Goal: Leave review/rating: Leave review/rating

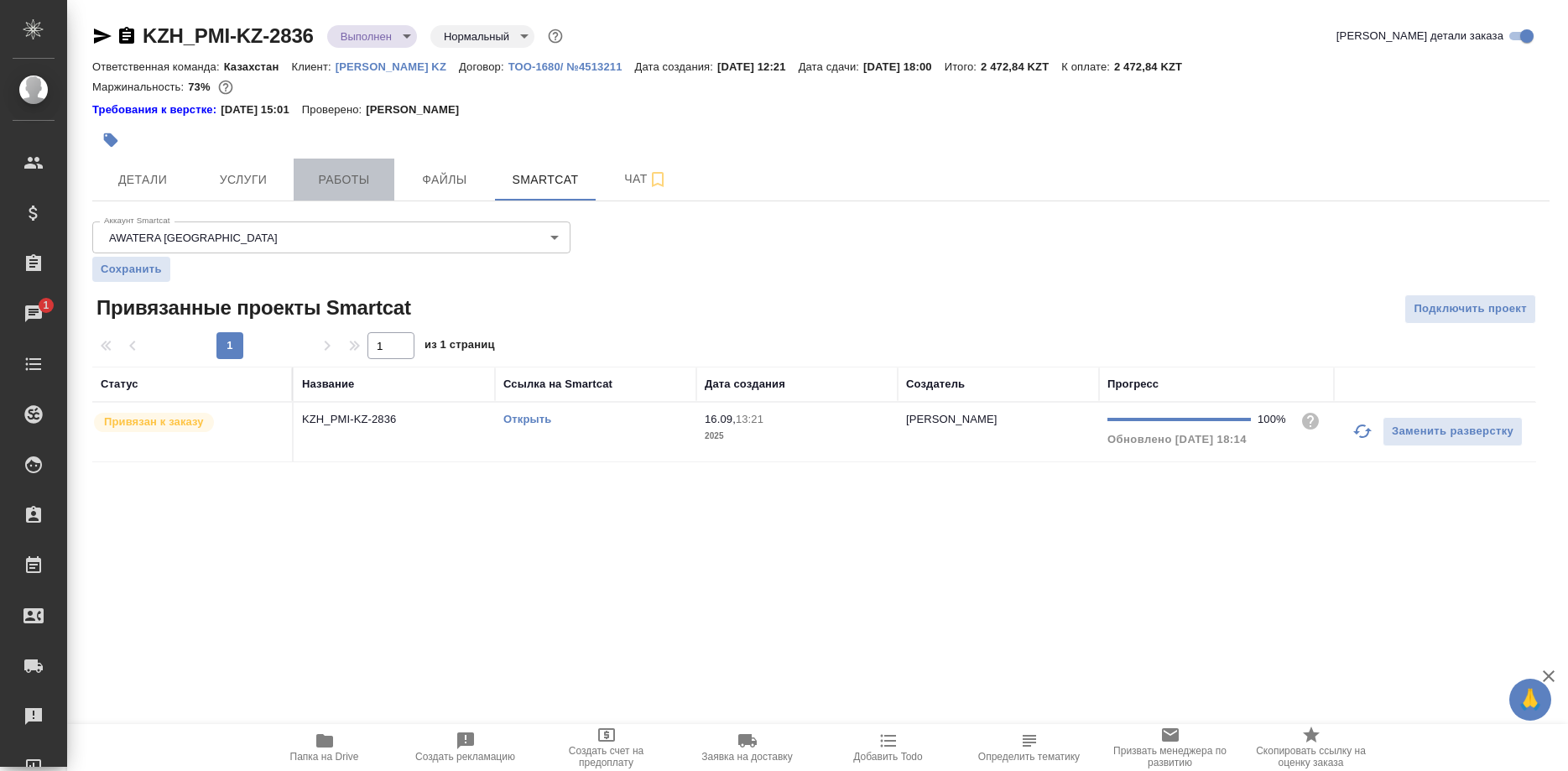
click at [352, 181] on span "Работы" at bounding box center [344, 180] width 80 height 21
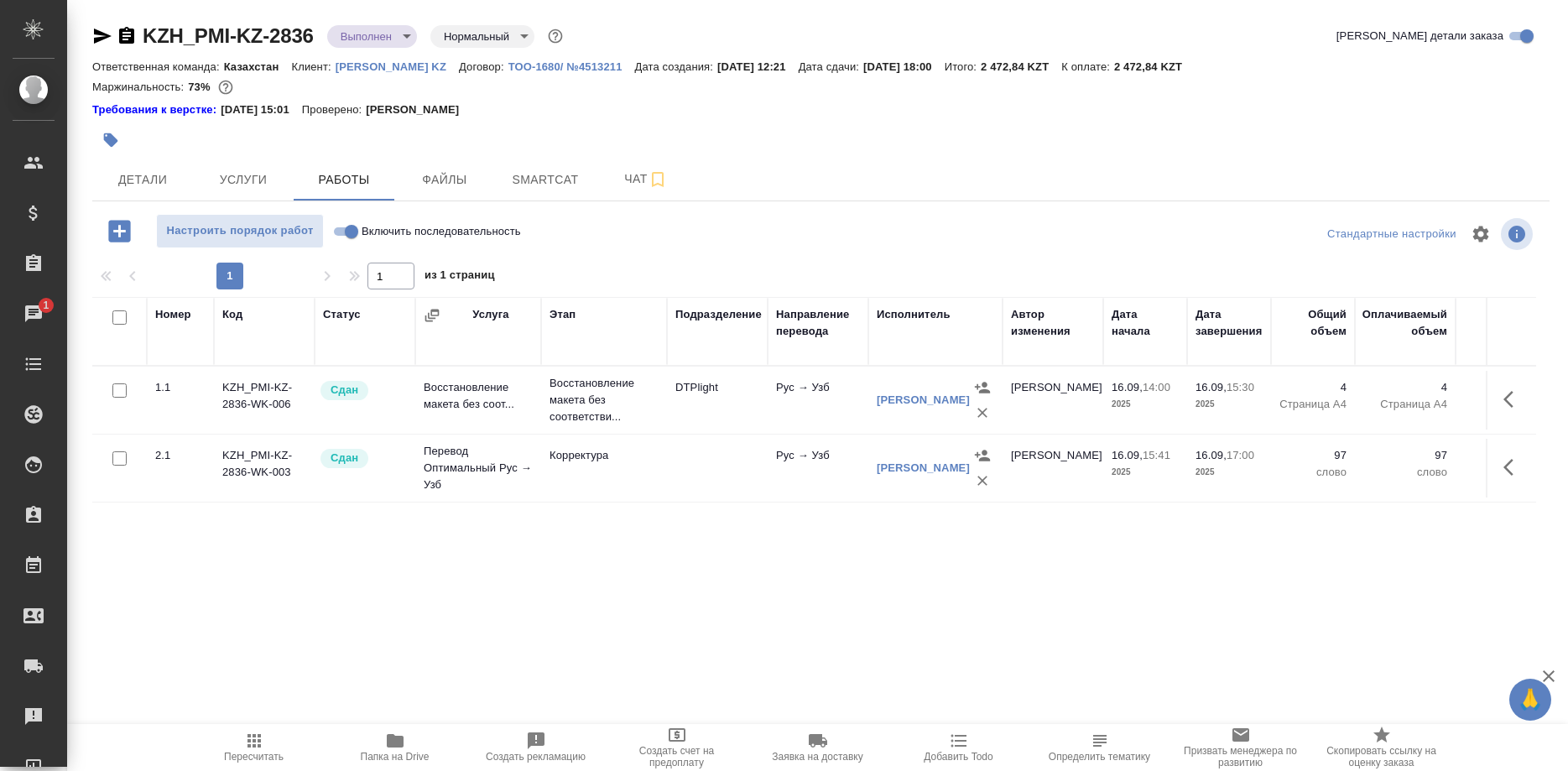
click at [912, 477] on div "Эргашева София Адамбаевна" at bounding box center [923, 469] width 93 height 16
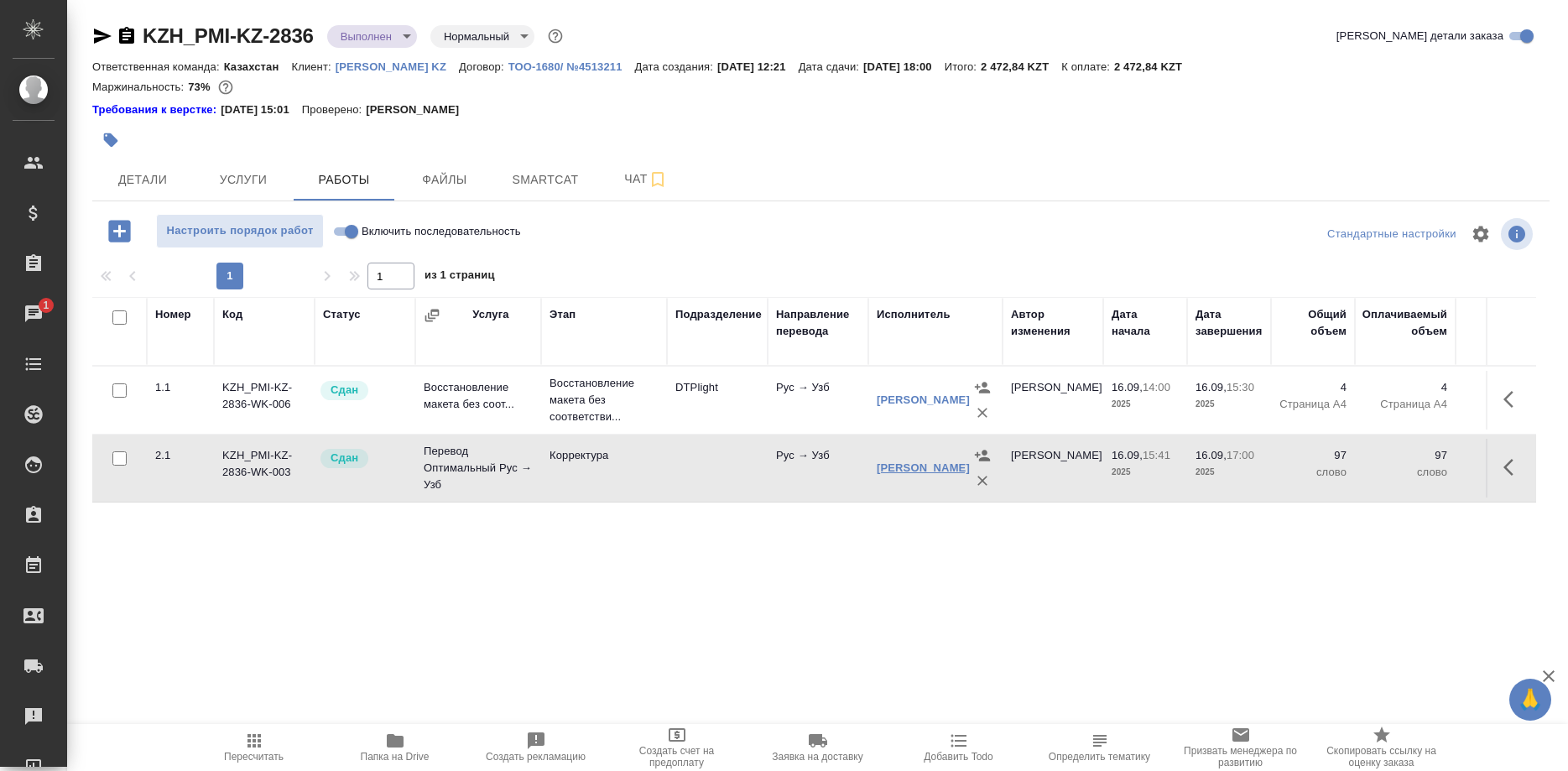
click at [907, 474] on link "Эргашева София Адамбаевна" at bounding box center [923, 468] width 93 height 13
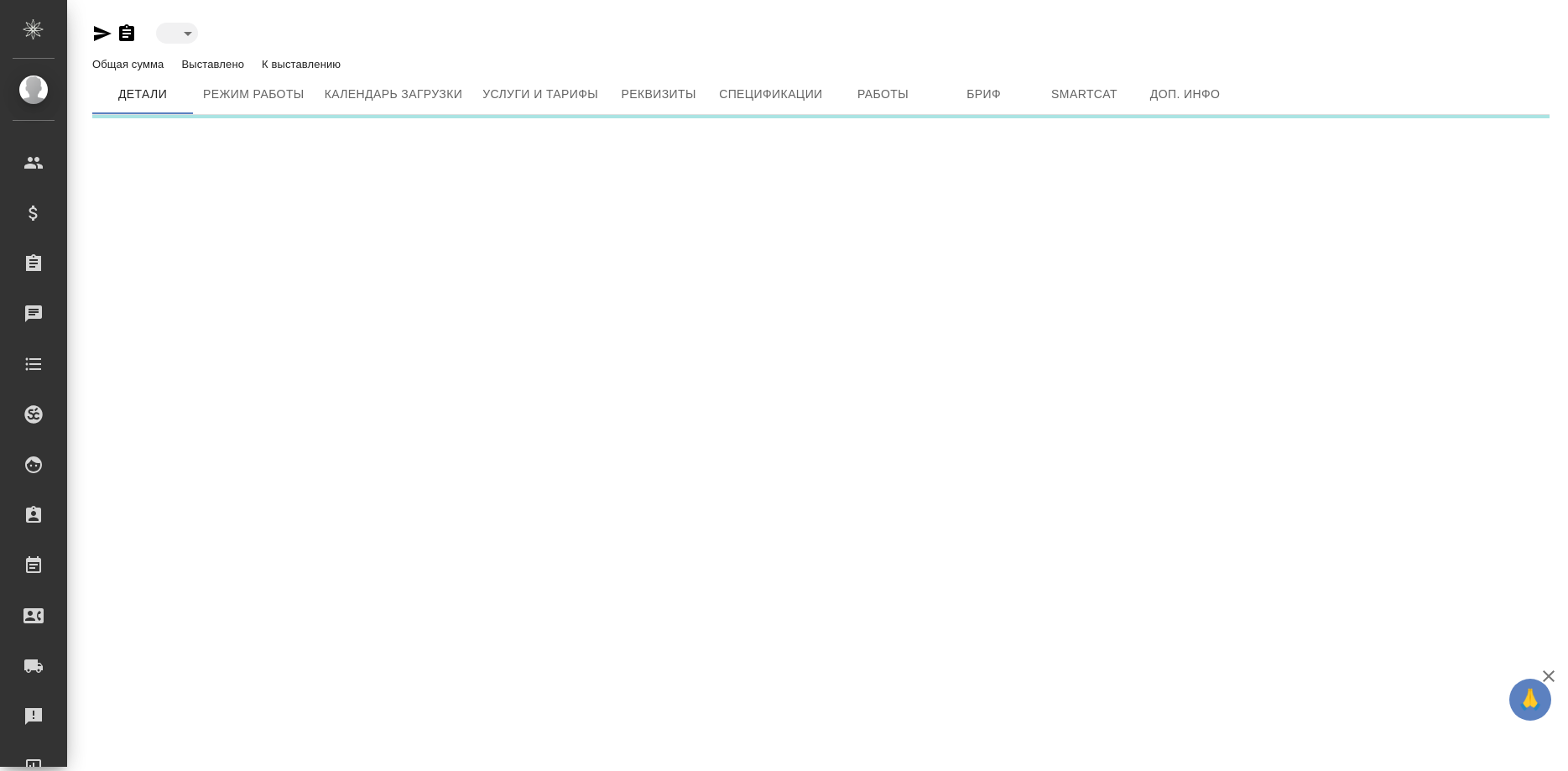
type input "active"
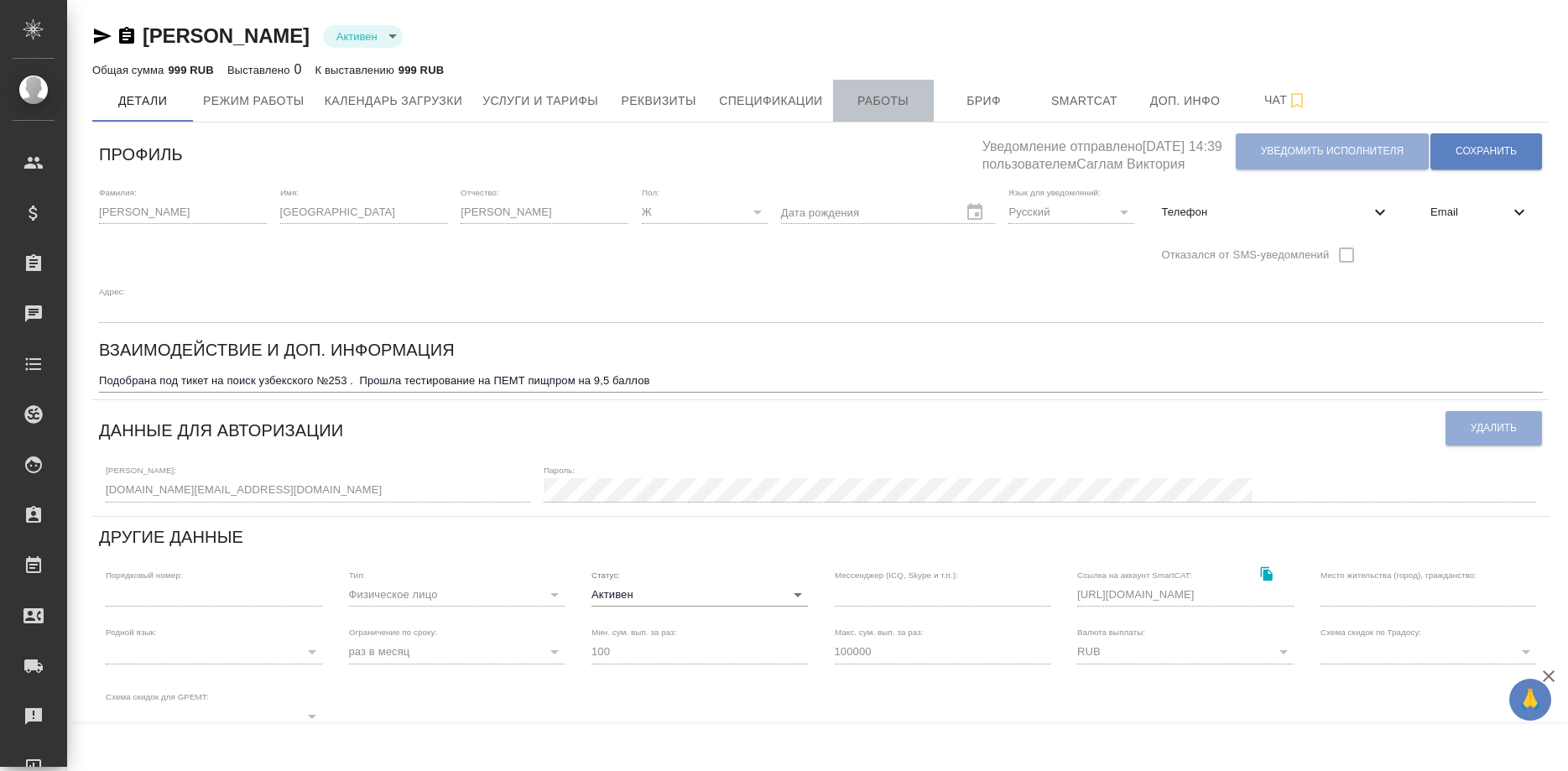
click at [857, 104] on span "Работы" at bounding box center [883, 100] width 80 height 21
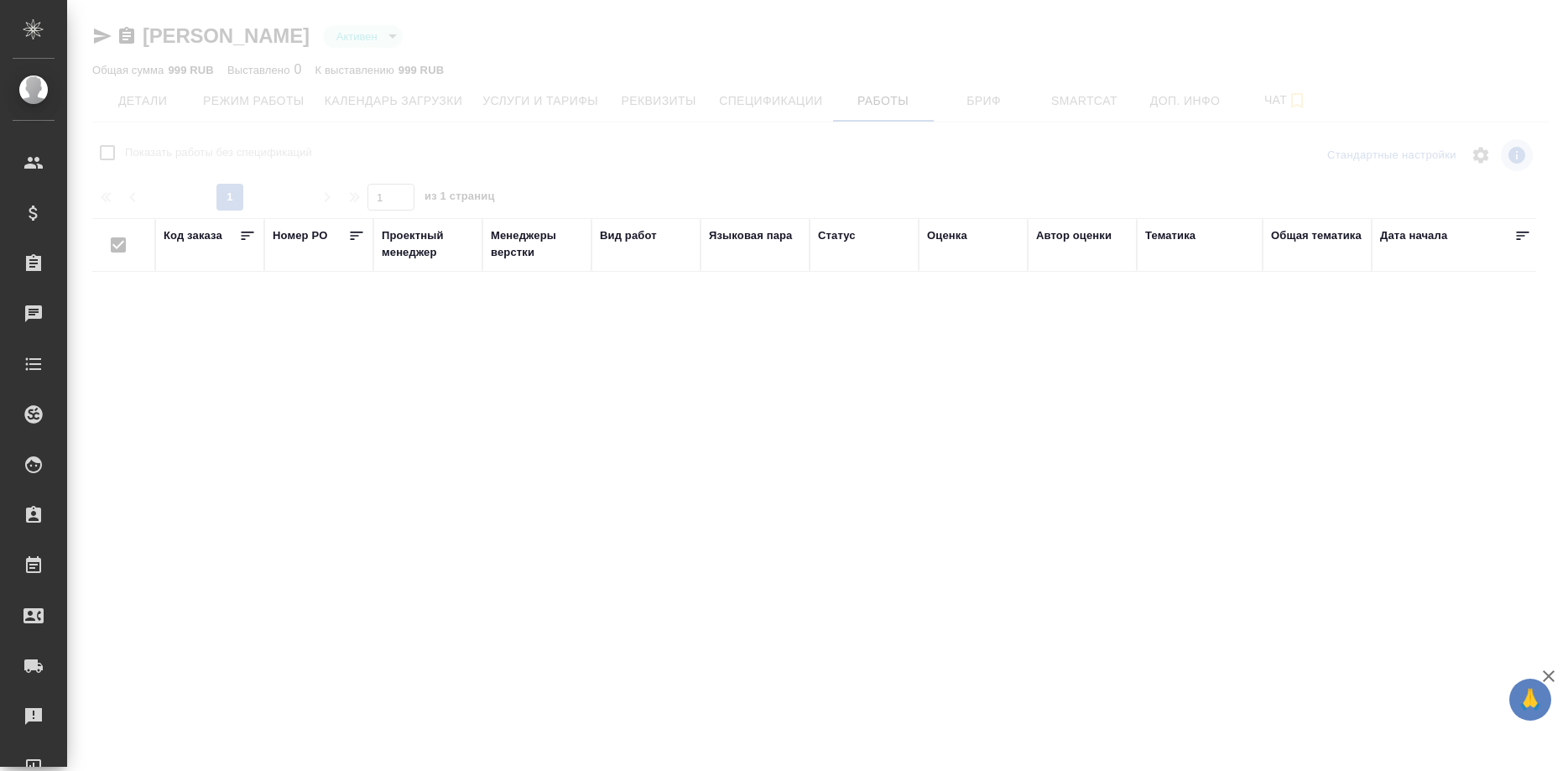
checkbox input "false"
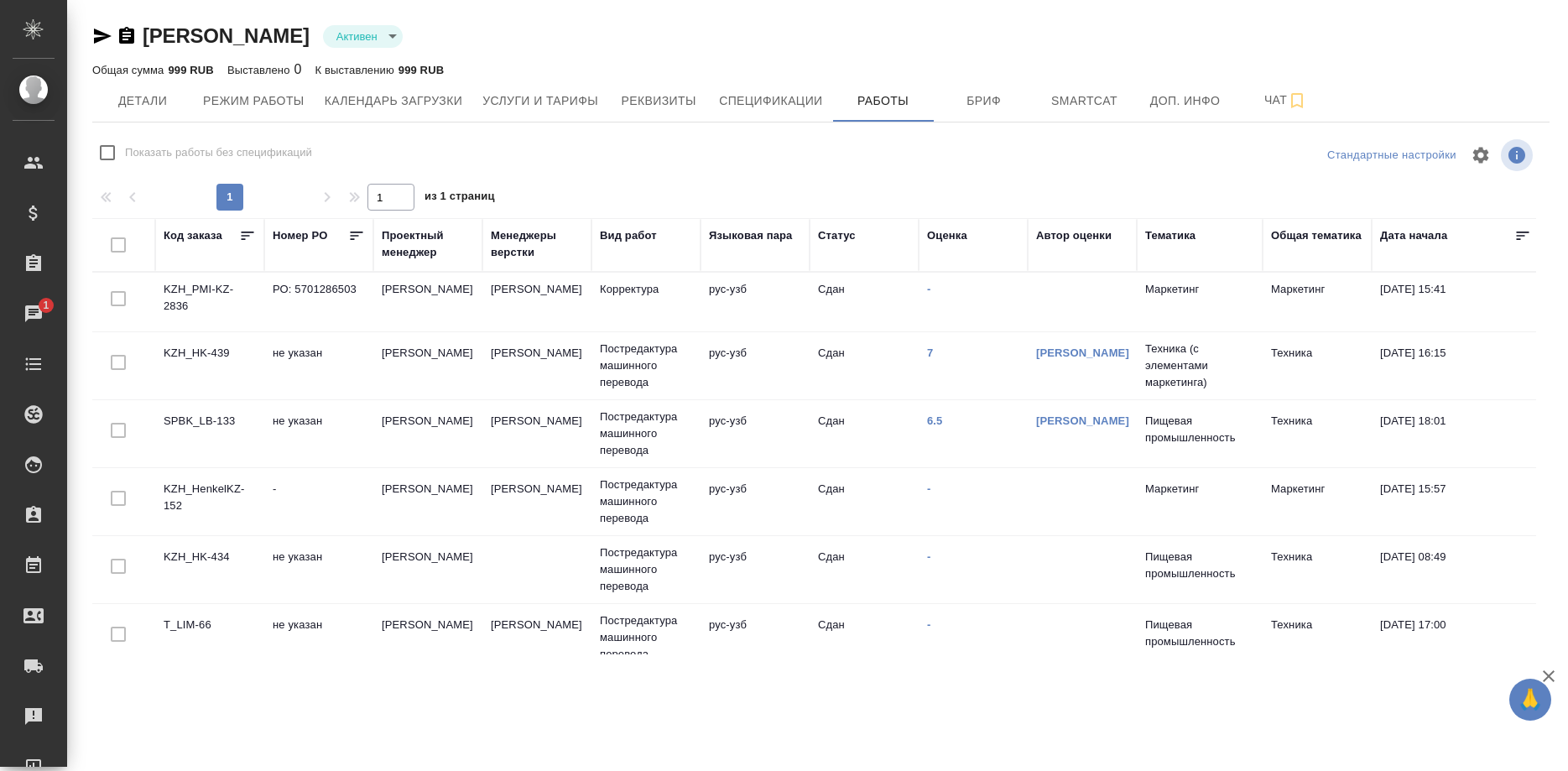
click at [176, 311] on td "KZH_PMI-KZ-2836" at bounding box center [209, 302] width 109 height 58
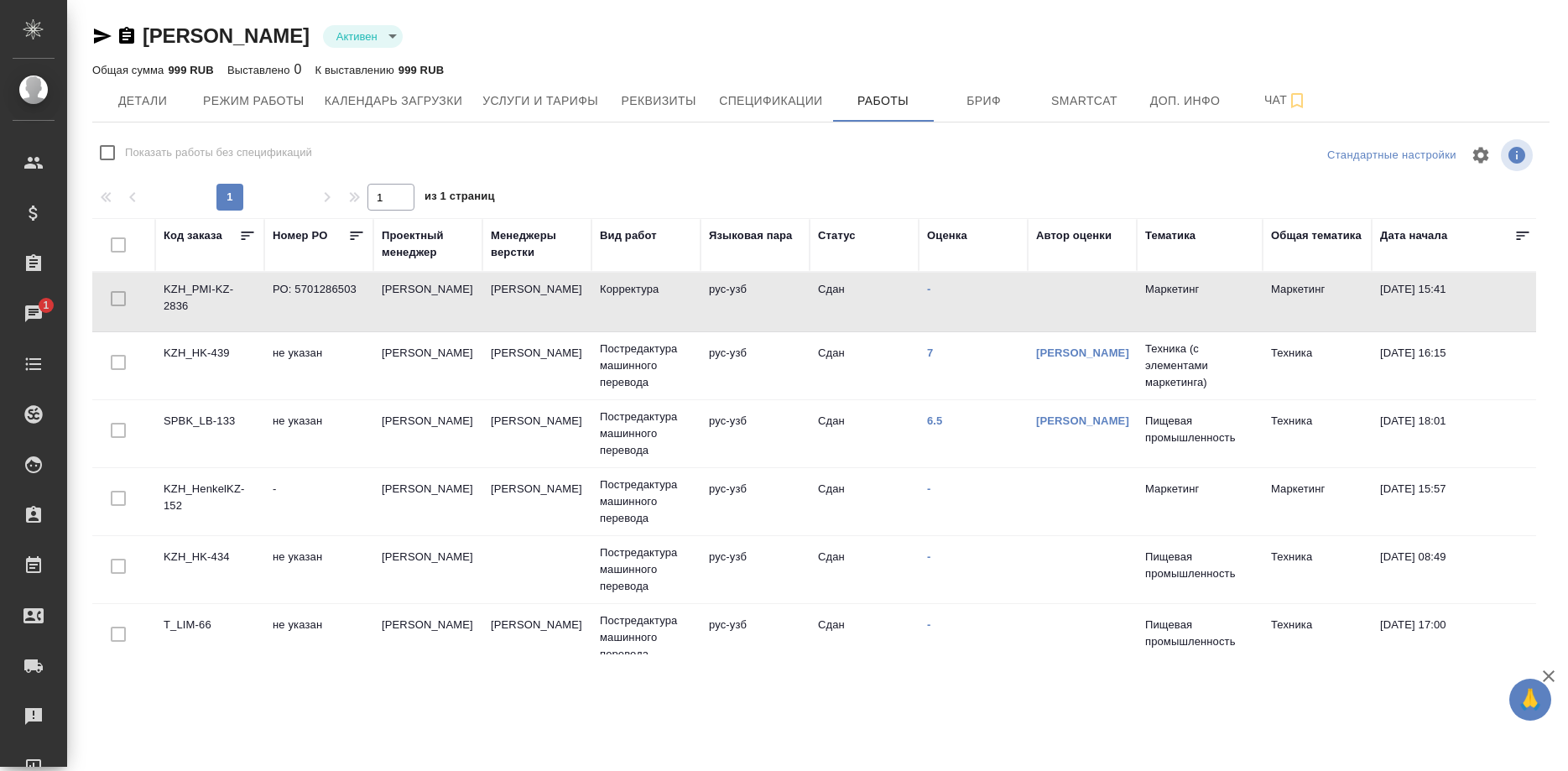
click at [178, 305] on td "KZH_PMI-KZ-2836" at bounding box center [209, 302] width 109 height 58
click at [180, 301] on td "KZH_PMI-KZ-2836" at bounding box center [209, 302] width 109 height 58
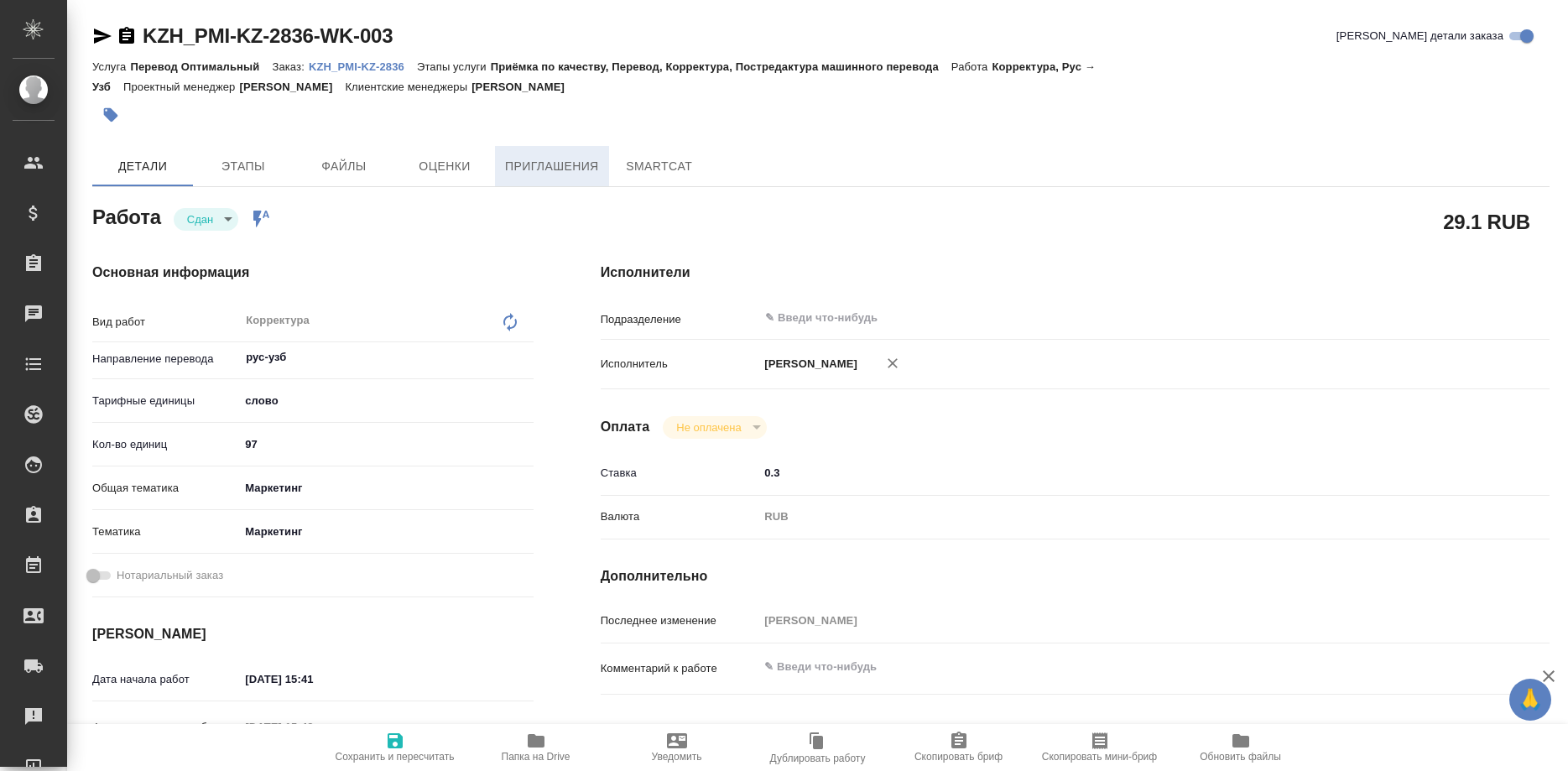
type textarea "x"
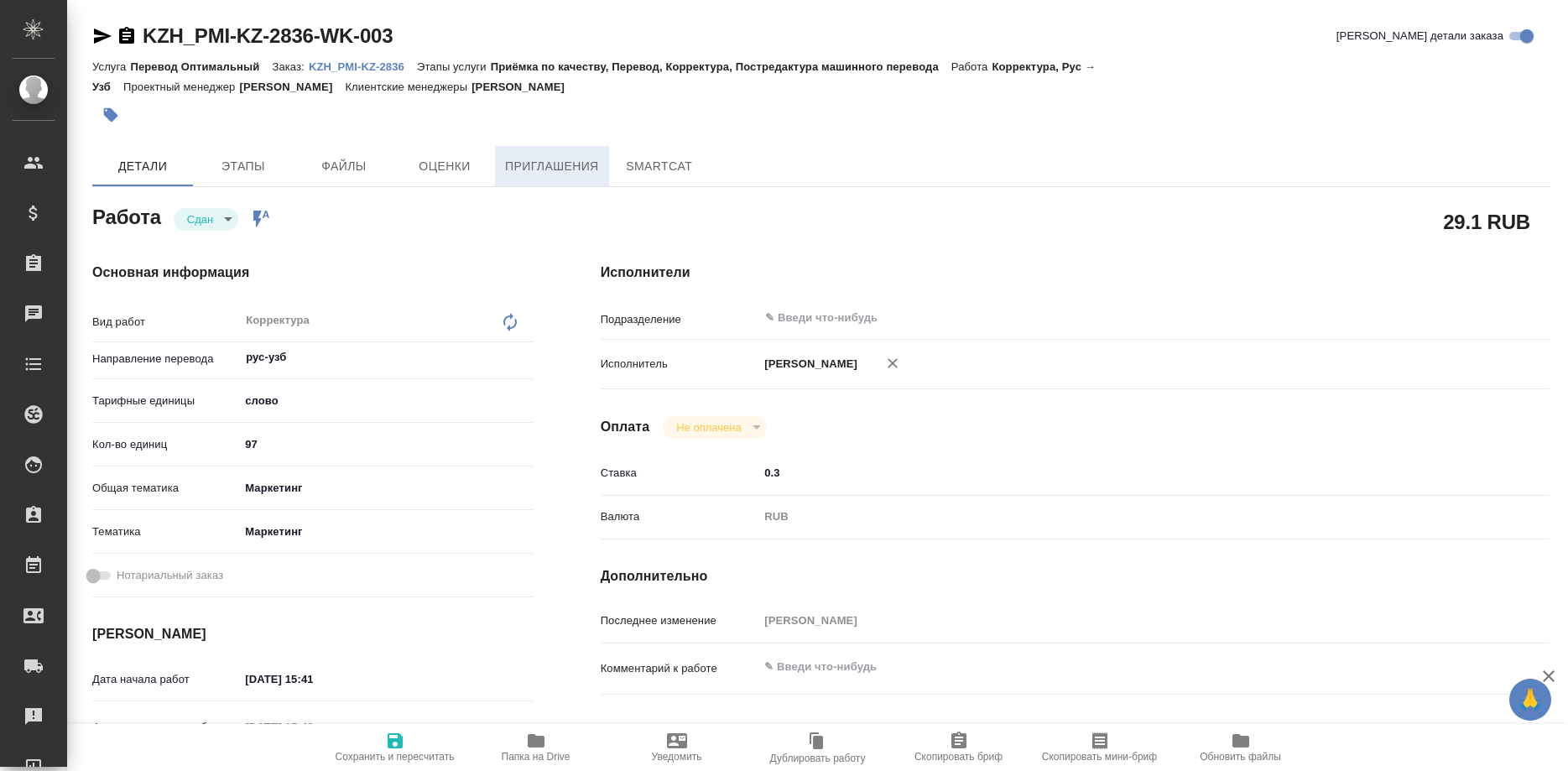
type textarea "x"
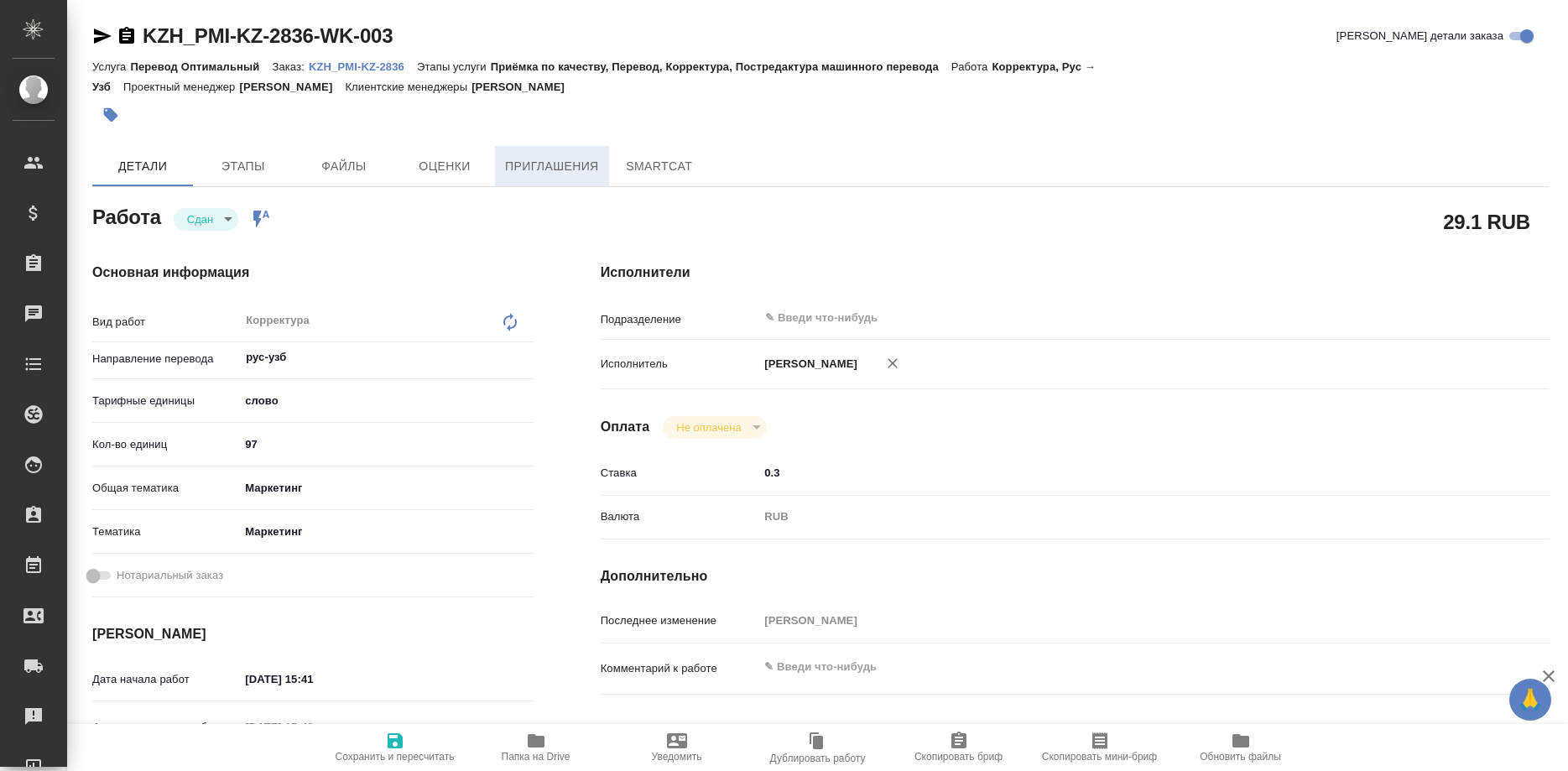
type textarea "x"
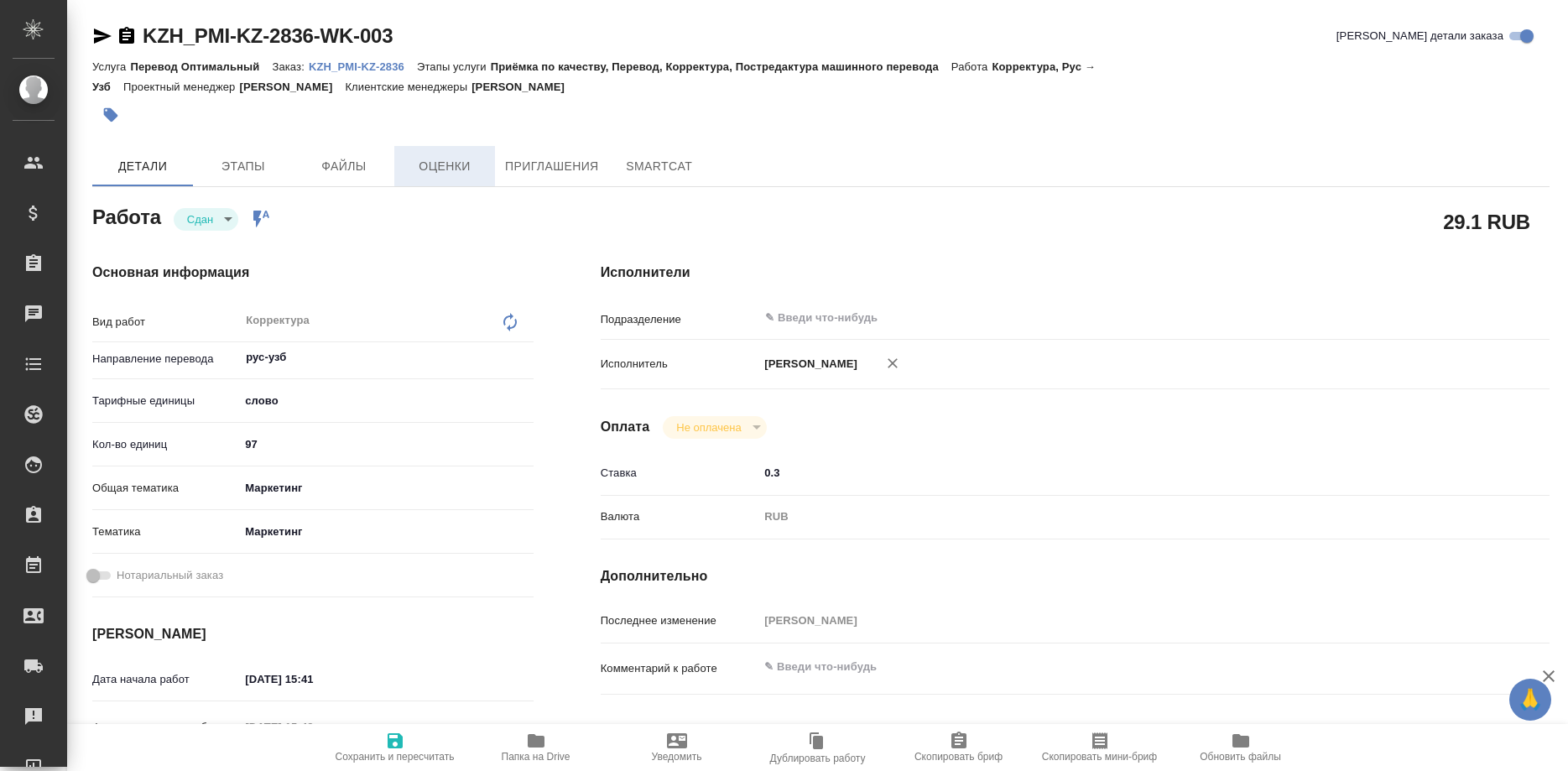
type textarea "x"
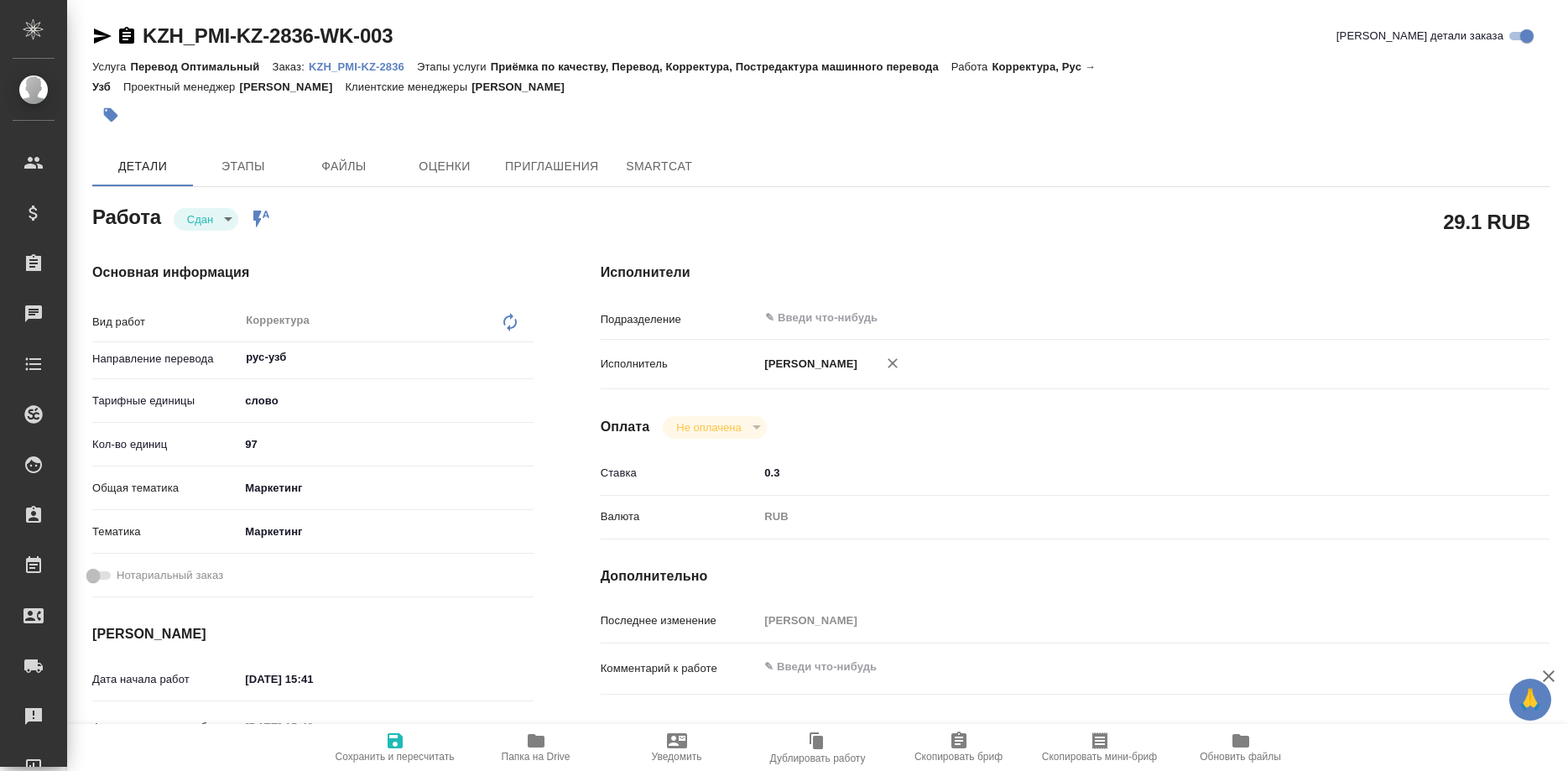
type textarea "x"
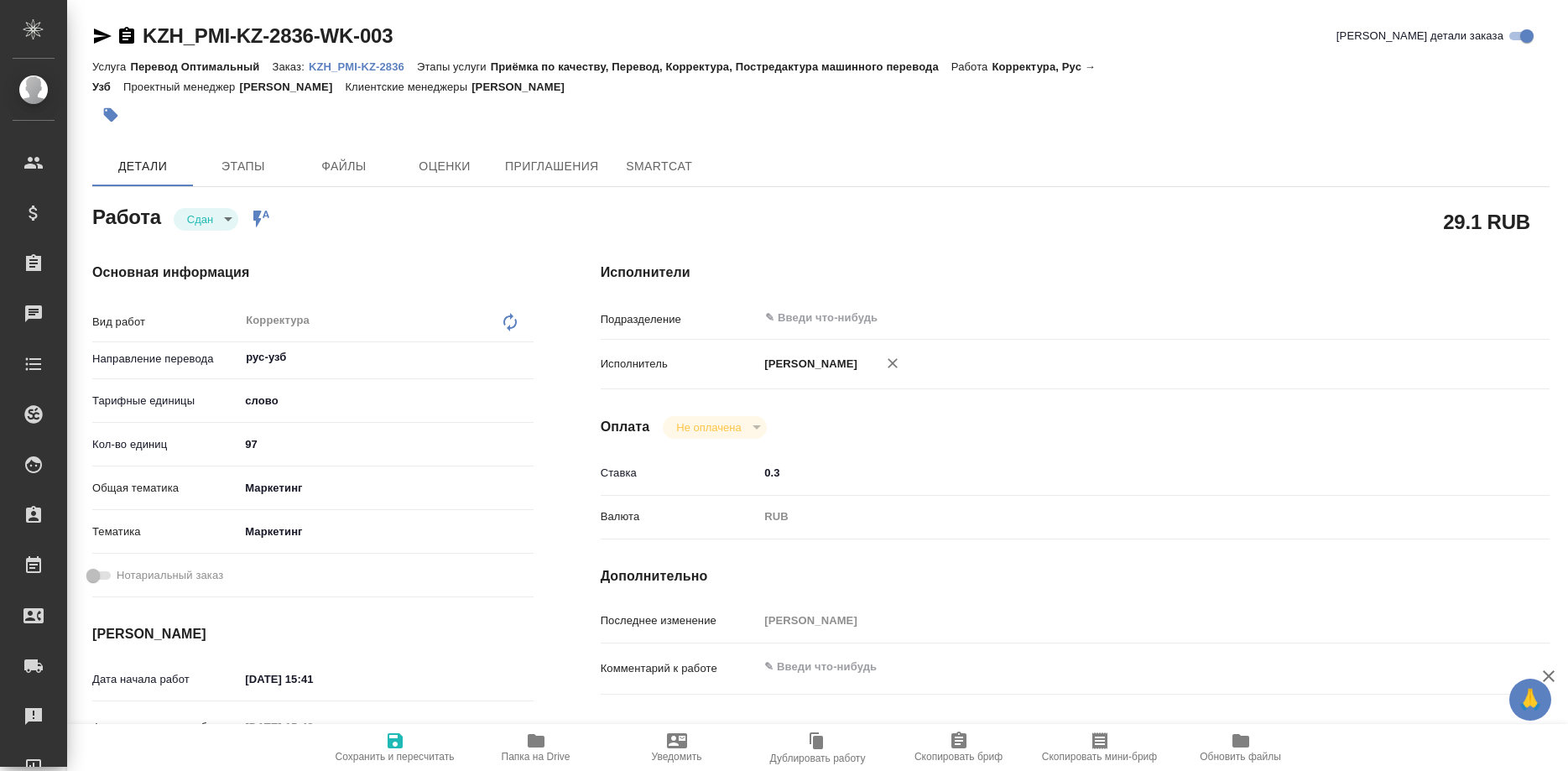
type textarea "x"
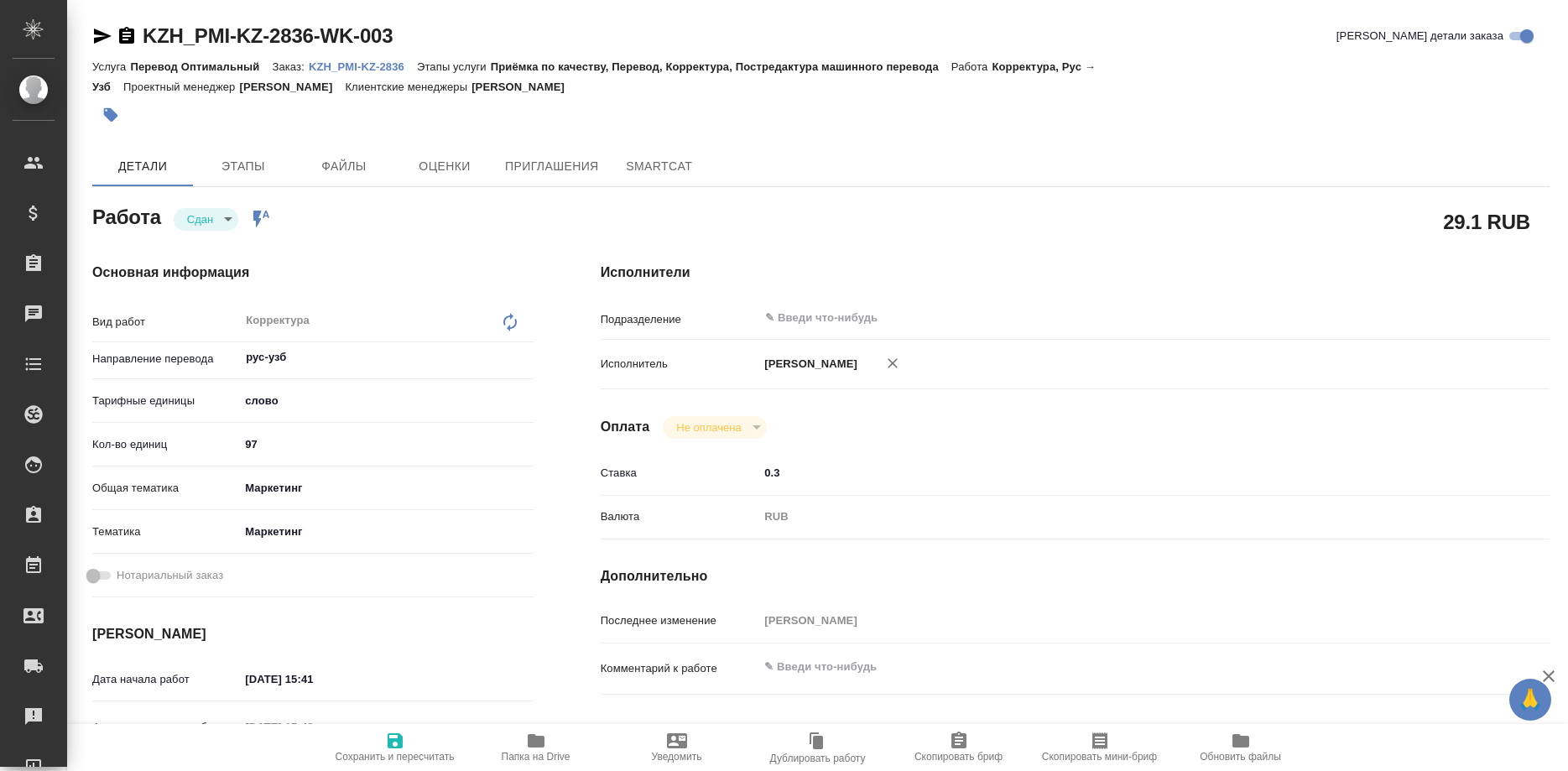
type textarea "x"
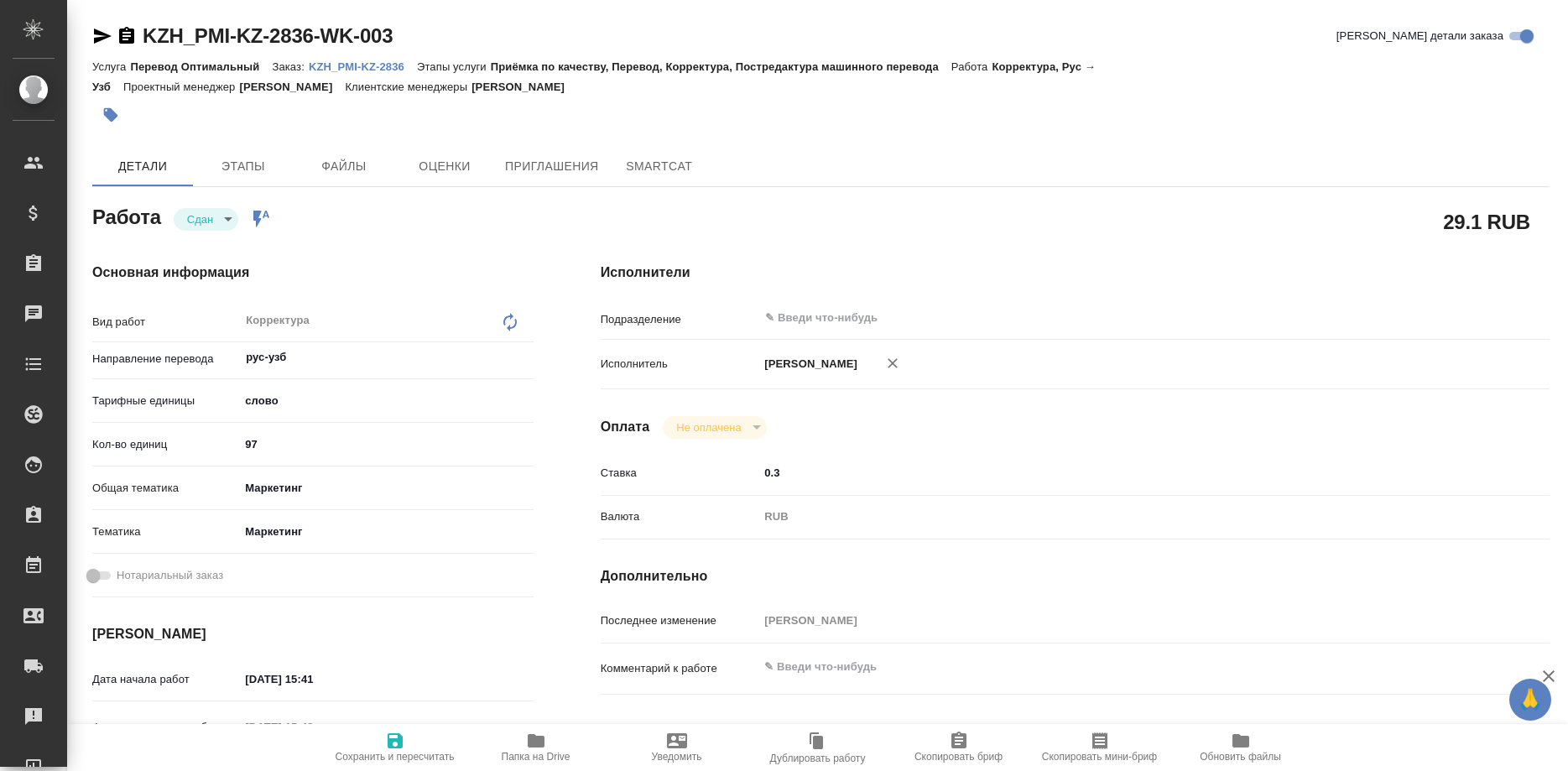
click at [375, 66] on p "KZH_PMI-KZ-2836" at bounding box center [363, 67] width 109 height 13
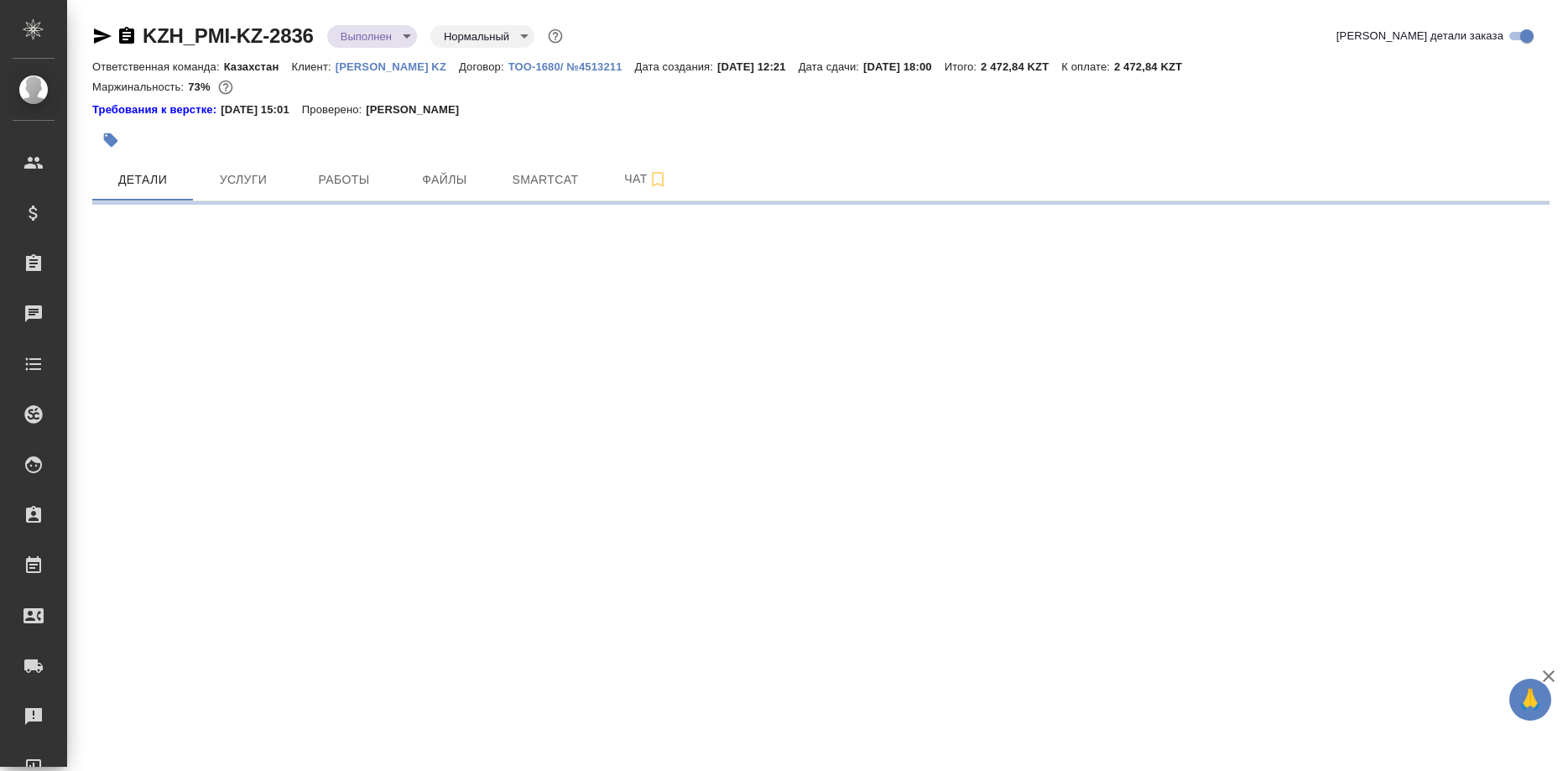
select select "RU"
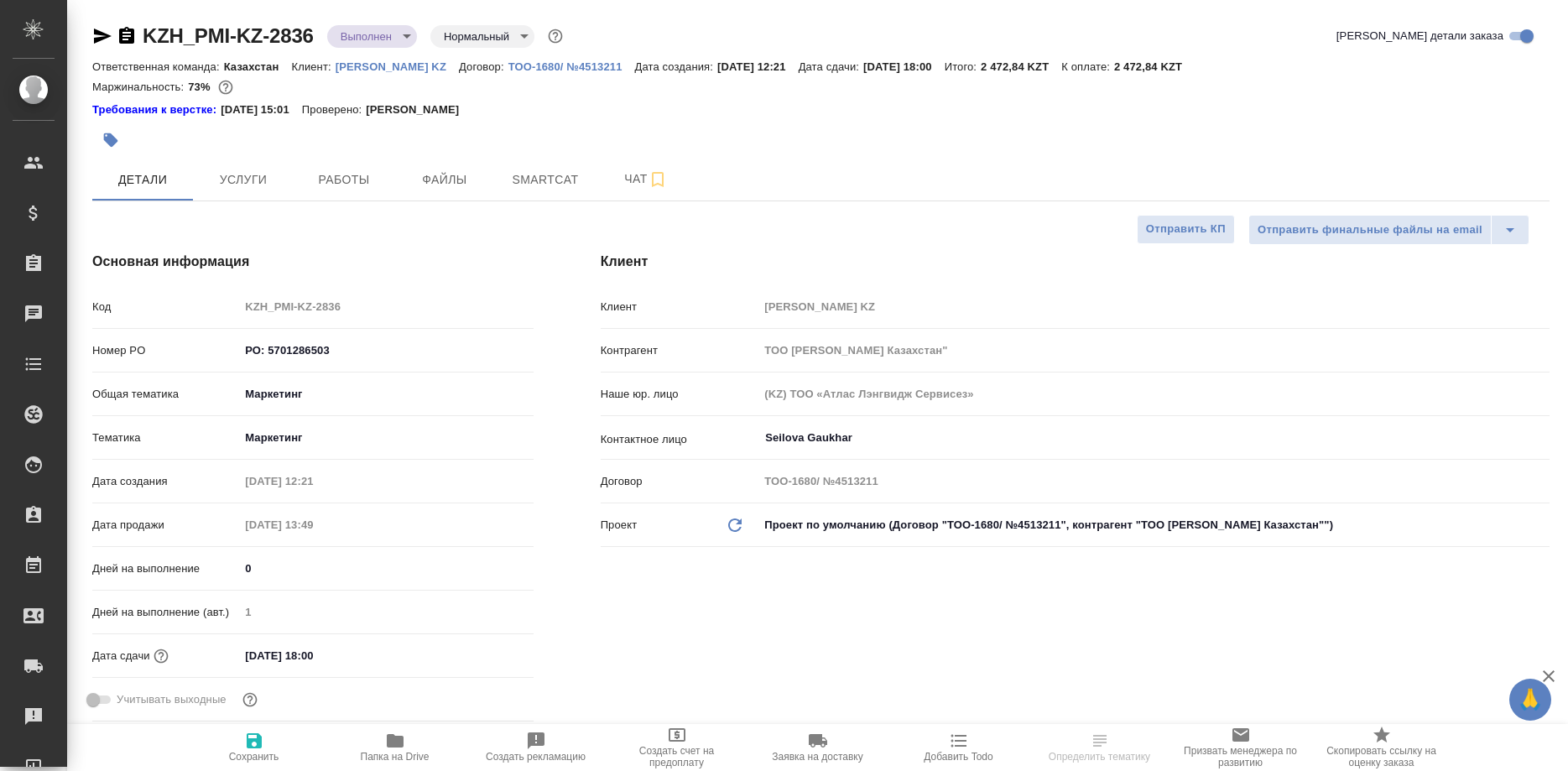
type textarea "x"
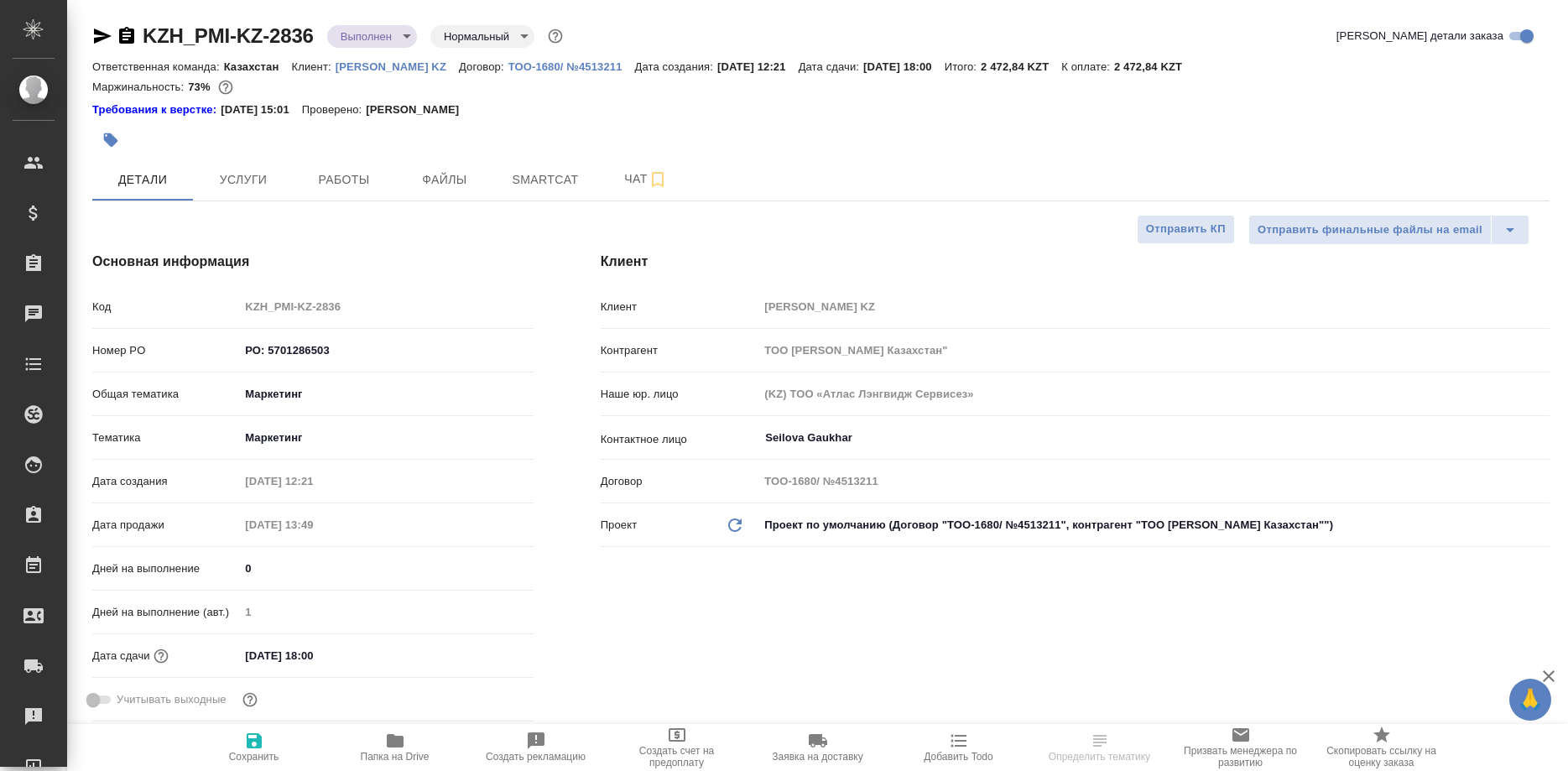
type textarea "x"
click at [372, 181] on span "Работы" at bounding box center [344, 180] width 80 height 21
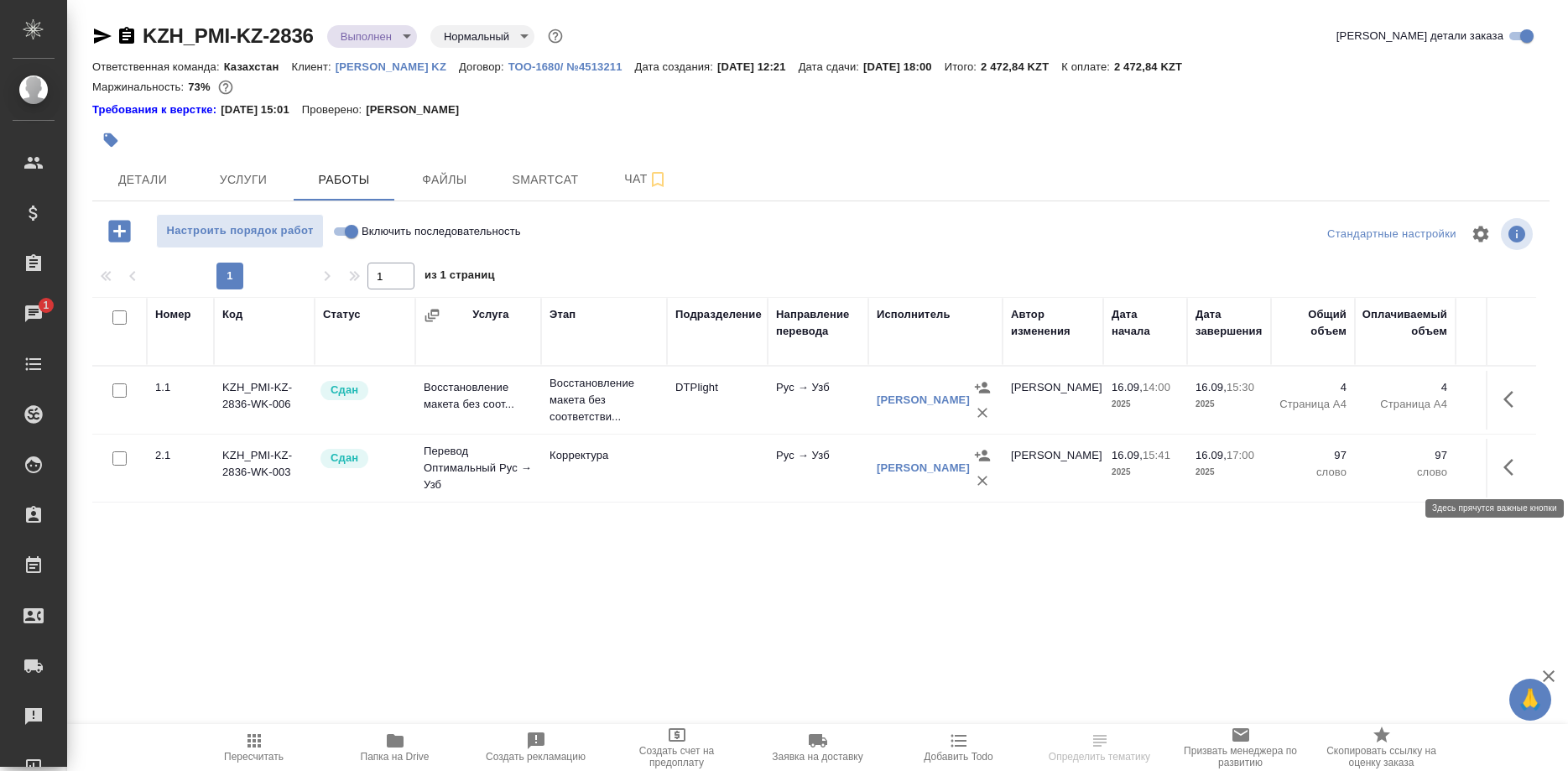
click at [1507, 463] on icon "button" at bounding box center [1514, 468] width 20 height 20
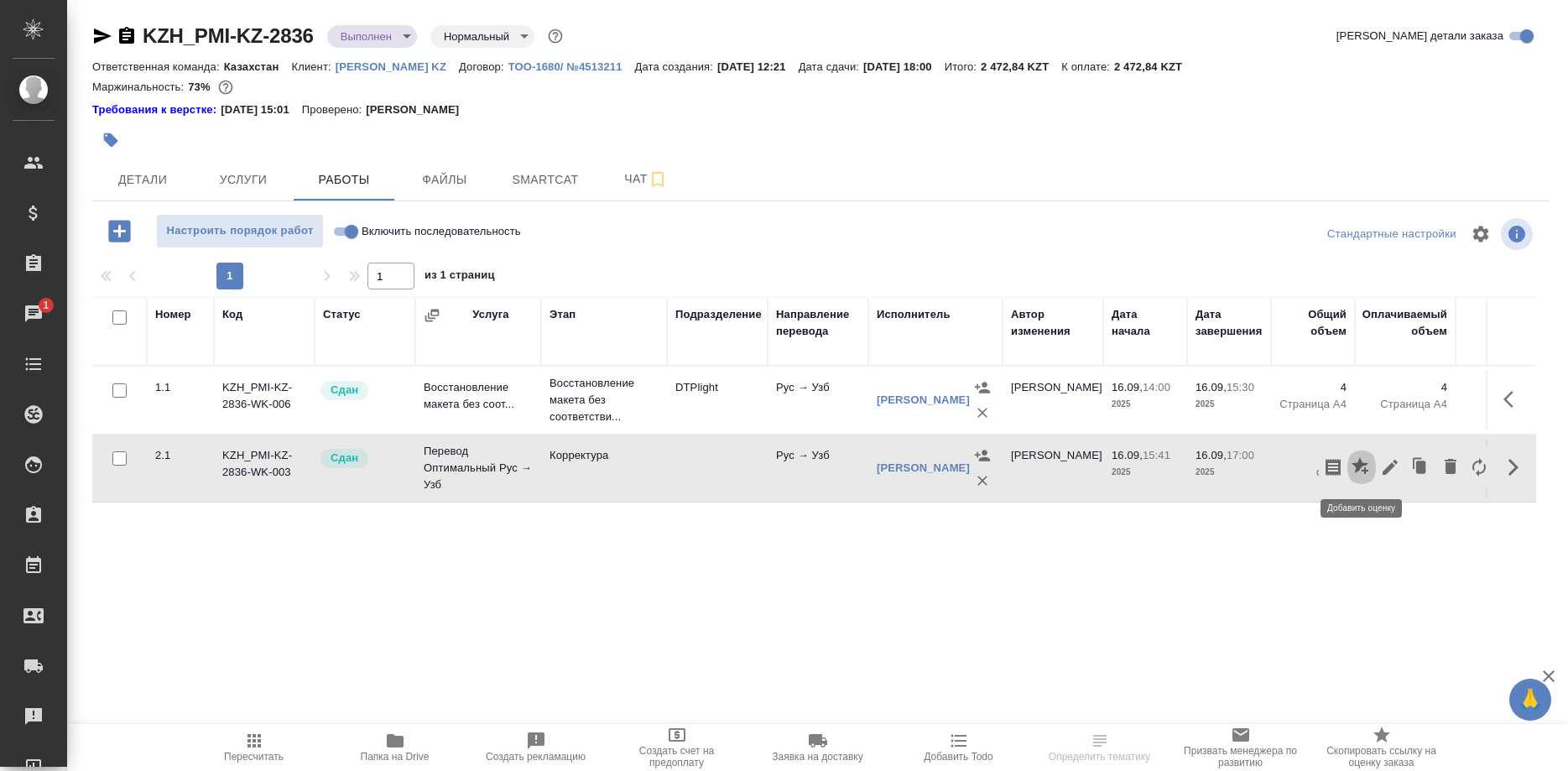
click at [1352, 462] on icon "button" at bounding box center [1362, 468] width 20 height 20
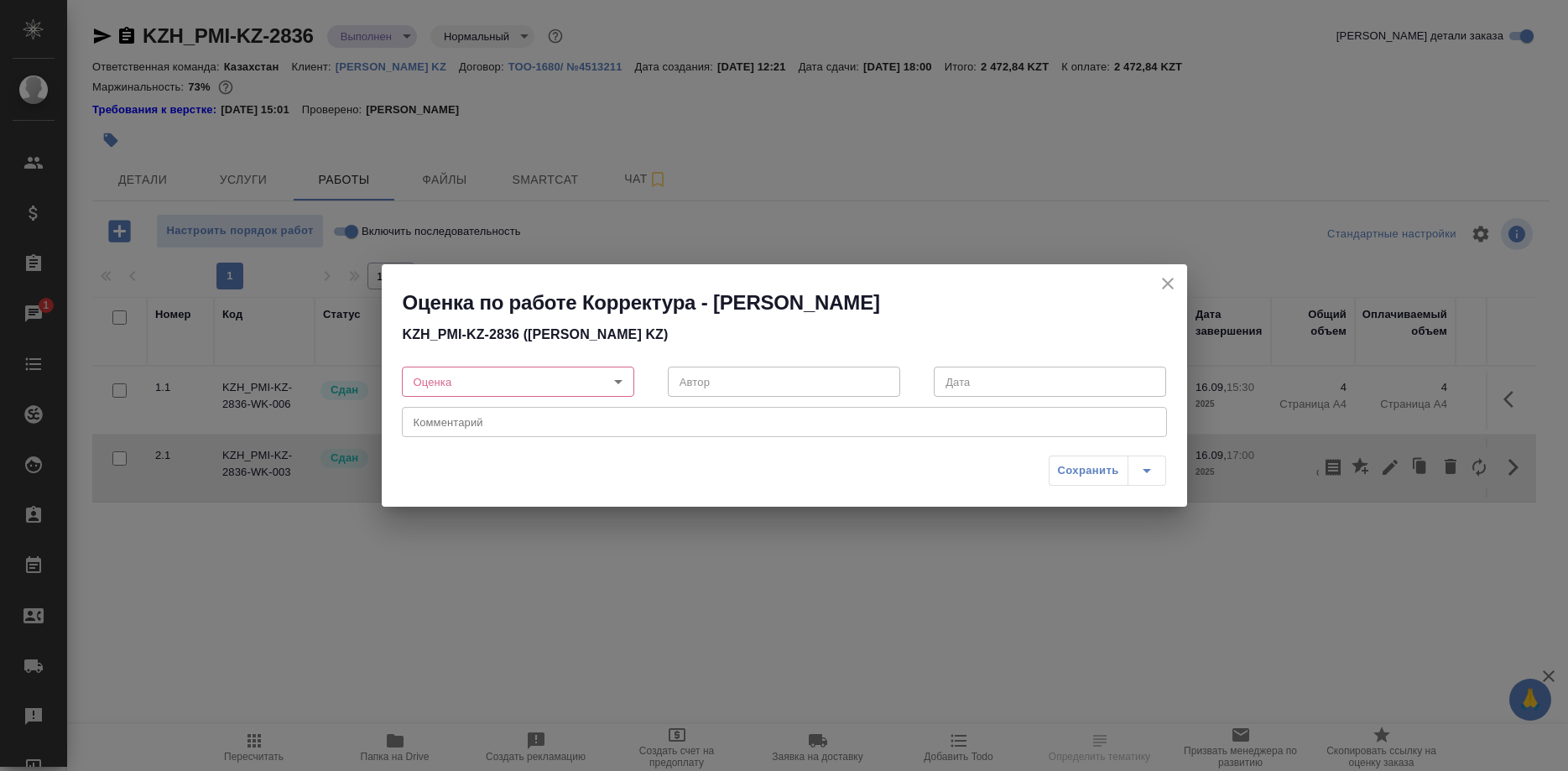
click at [492, 366] on div "Оценка ​ Оценка" at bounding box center [518, 380] width 266 height 74
click at [416, 370] on body "🙏 .cls-1 fill:#fff; AWATERA Shirina Sabina Клиенты Спецификации Заказы 1 Чаты T…" at bounding box center [784, 386] width 1568 height 771
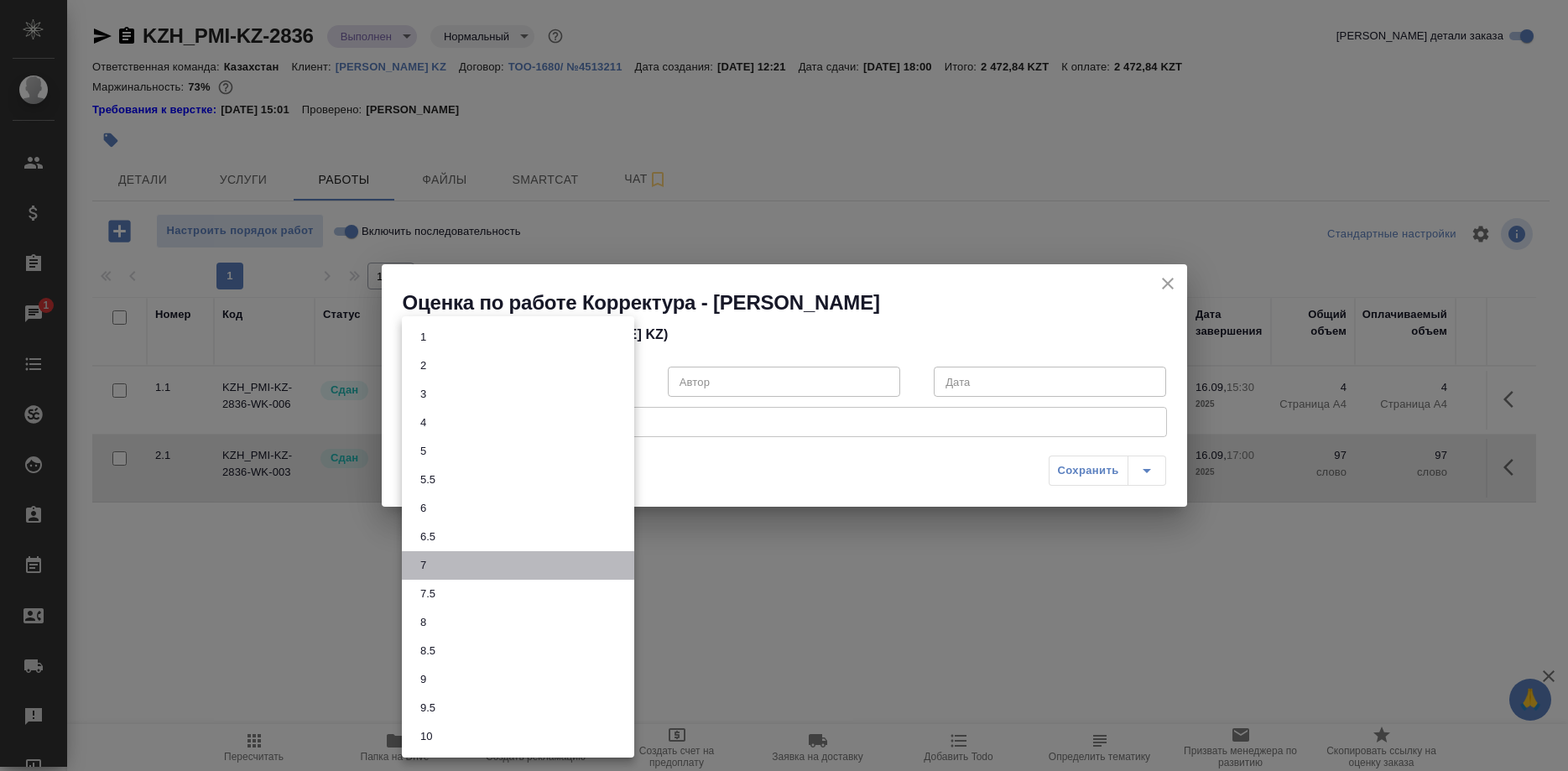
click at [418, 561] on button "7" at bounding box center [423, 565] width 16 height 18
type input "7"
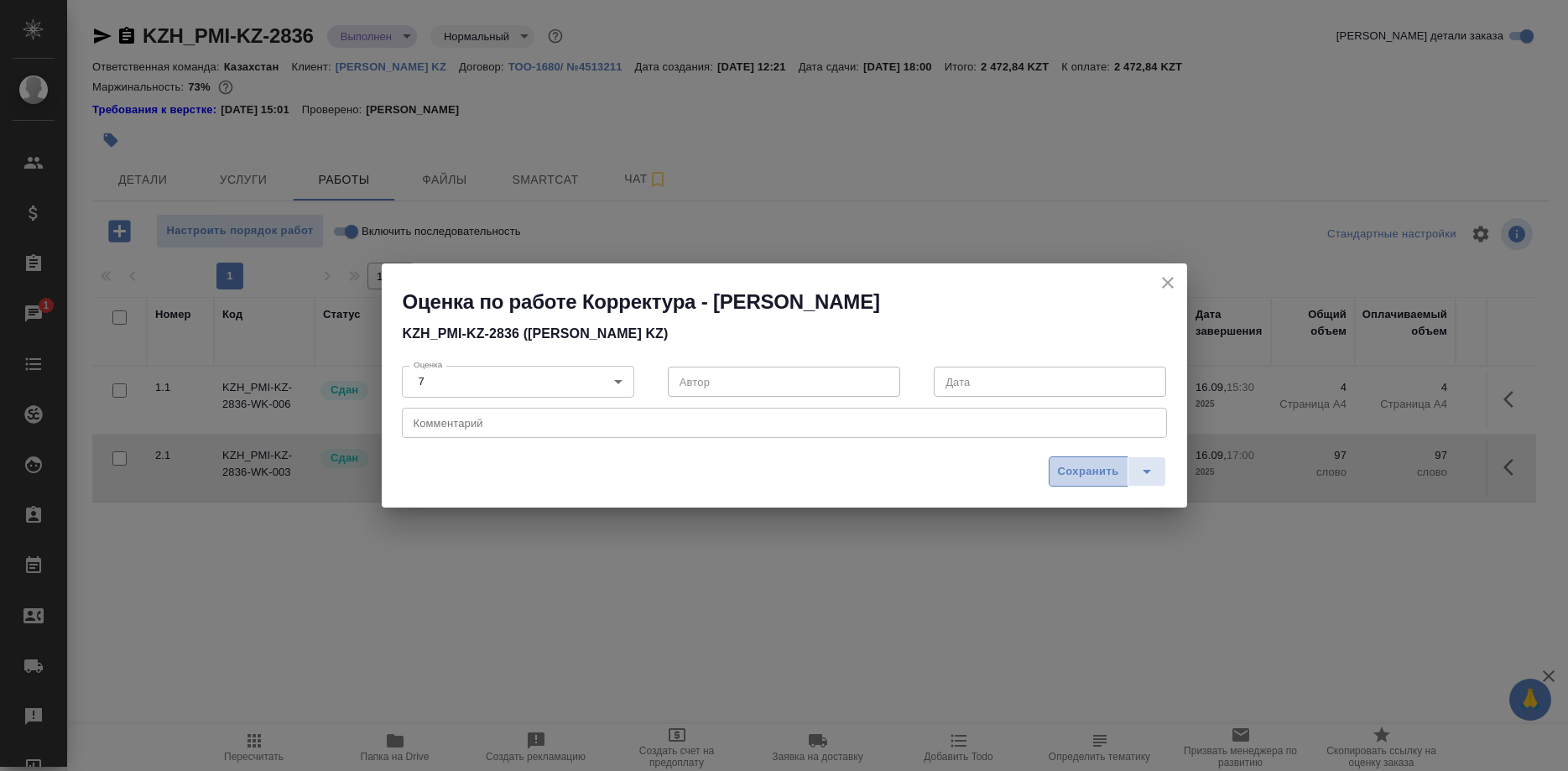
click at [1072, 466] on span "Сохранить" at bounding box center [1089, 471] width 61 height 19
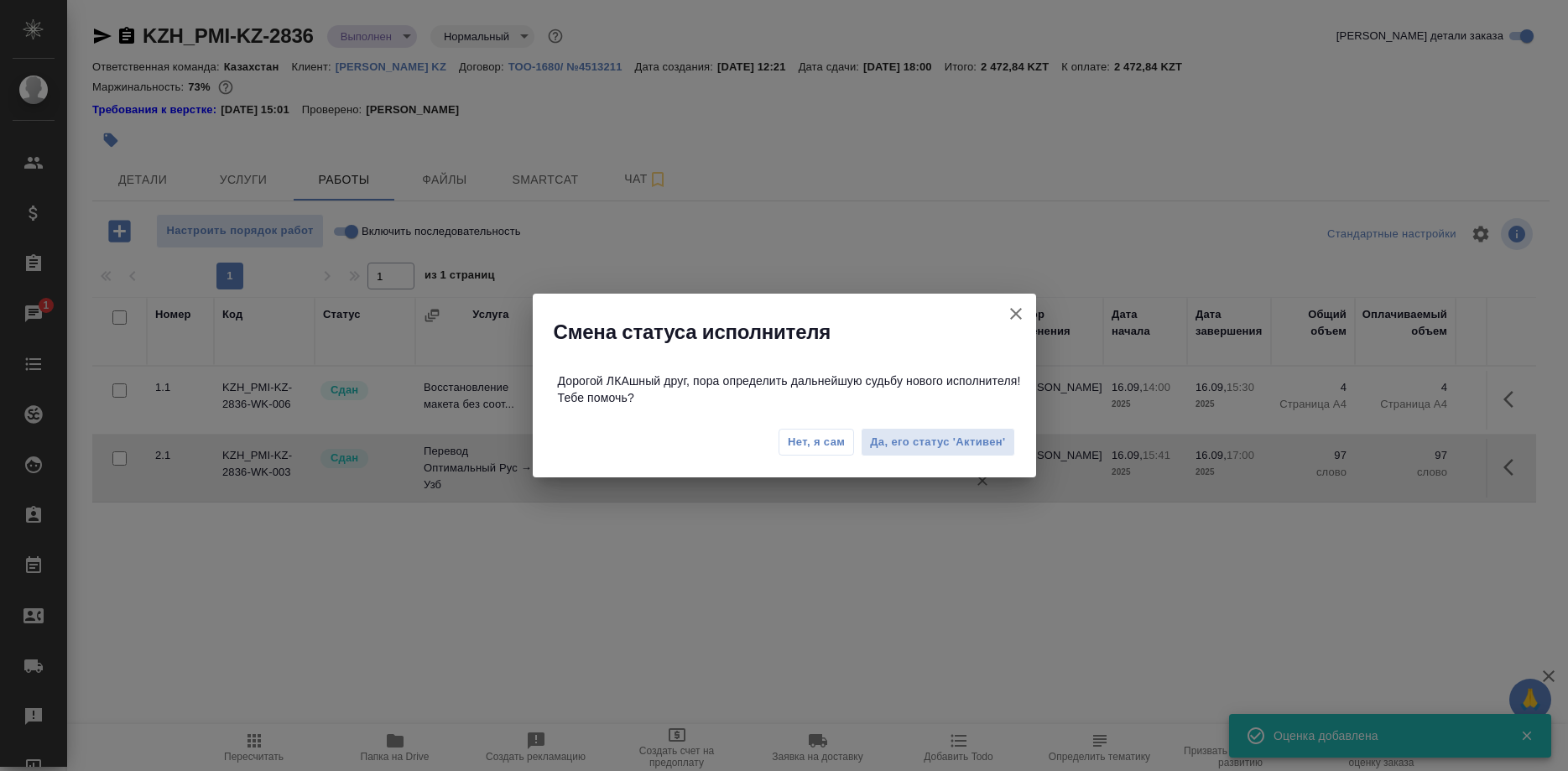
click at [819, 438] on span "Нет, я сам" at bounding box center [816, 442] width 57 height 16
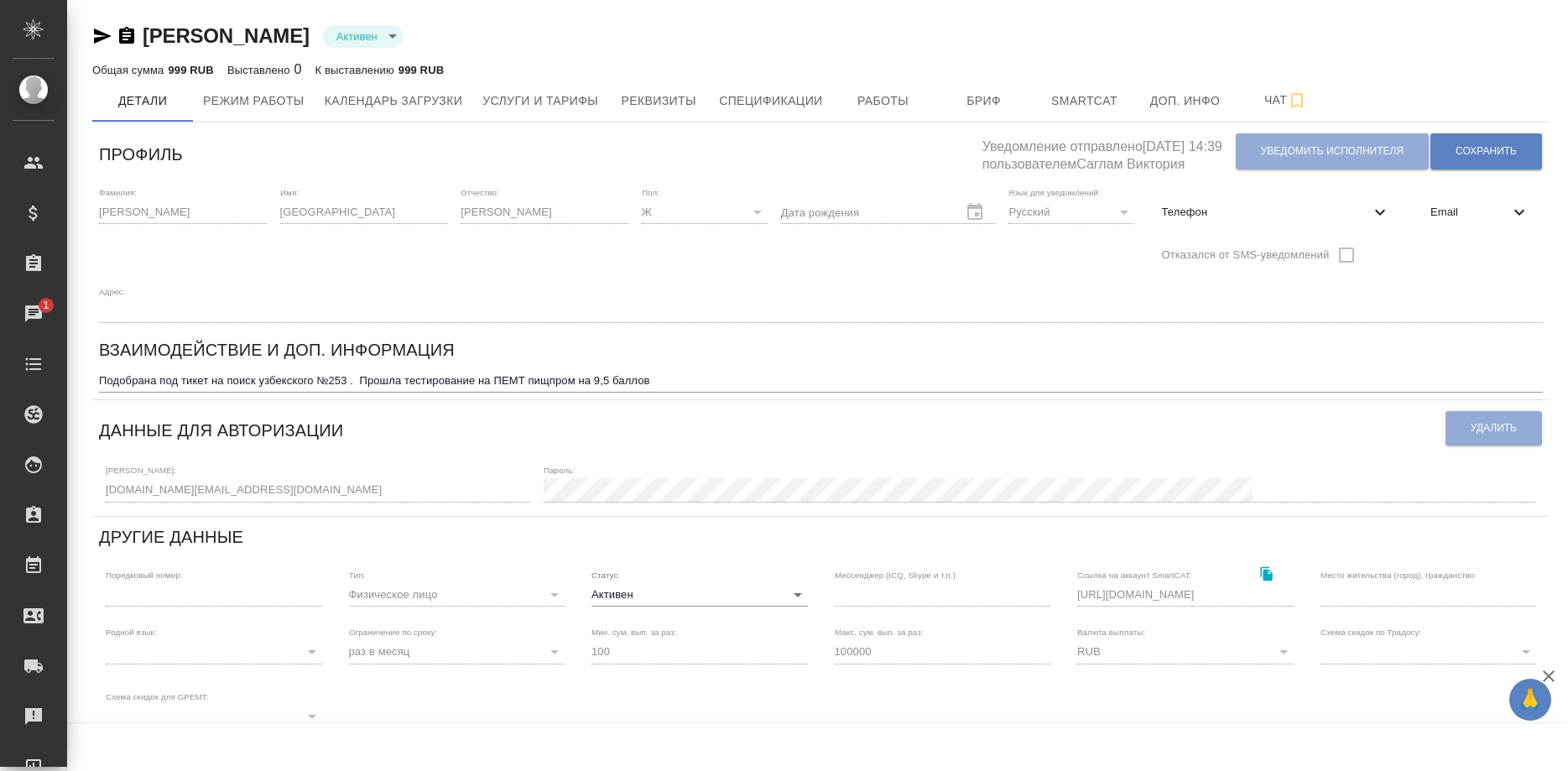
click at [1076, 407] on div "Данные для авторизации" at bounding box center [772, 428] width 1346 height 43
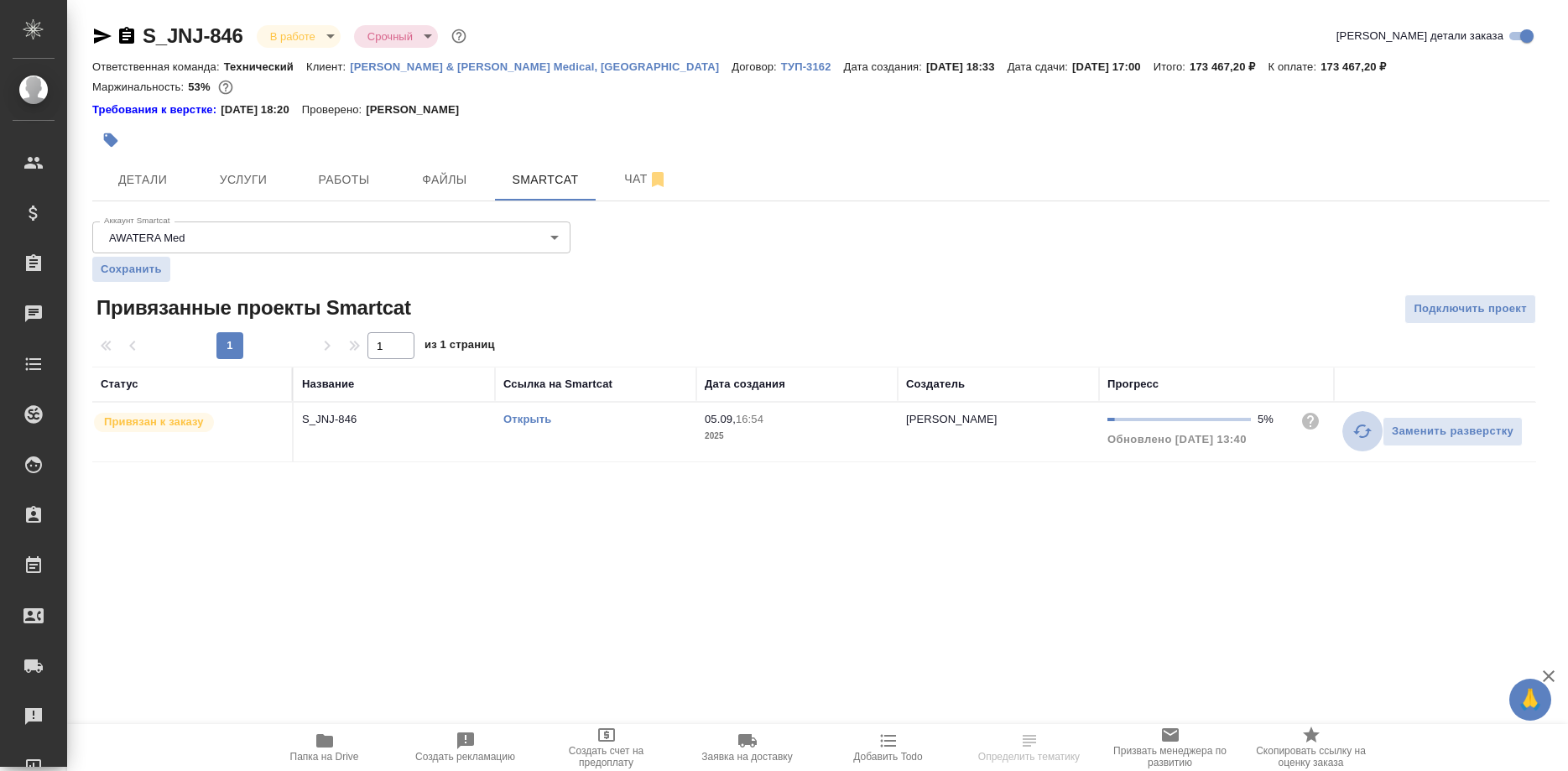
click at [1348, 430] on button "button" at bounding box center [1363, 431] width 40 height 40
